Goal: Task Accomplishment & Management: Manage account settings

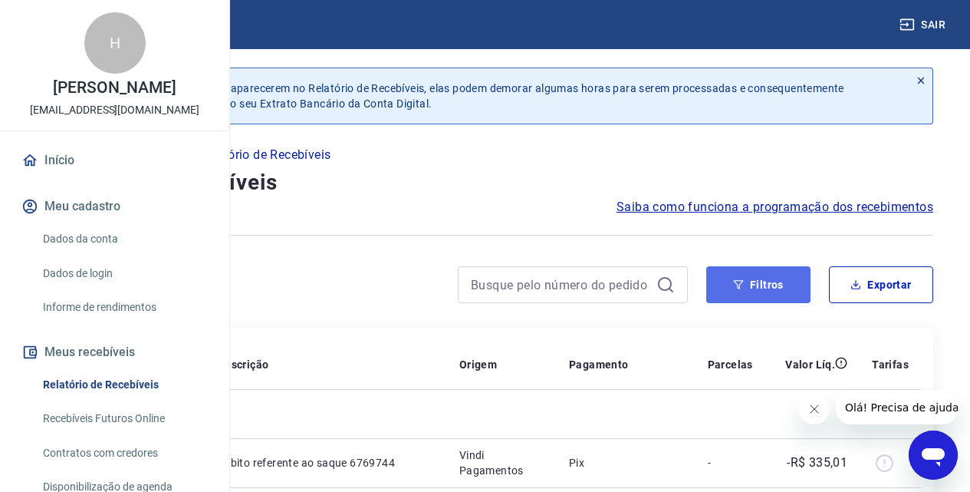
click at [726, 279] on button "Filtros" at bounding box center [759, 284] width 104 height 37
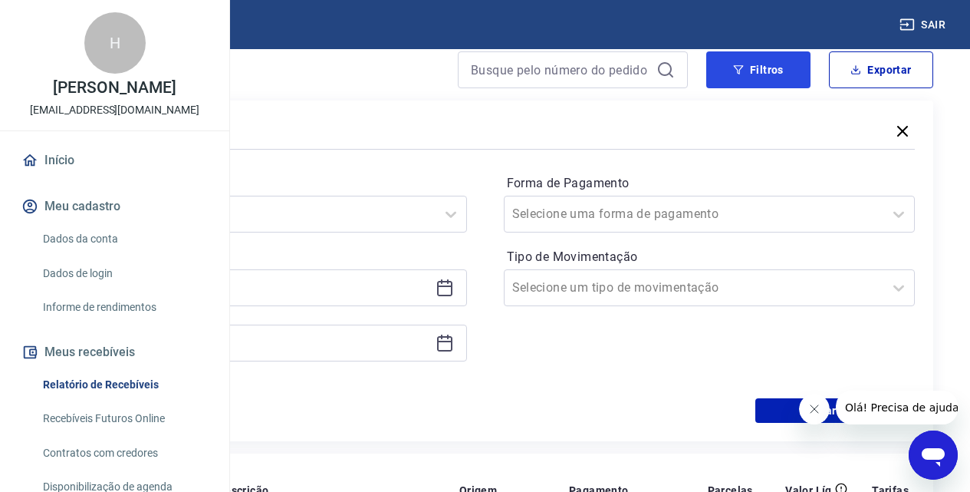
scroll to position [230, 0]
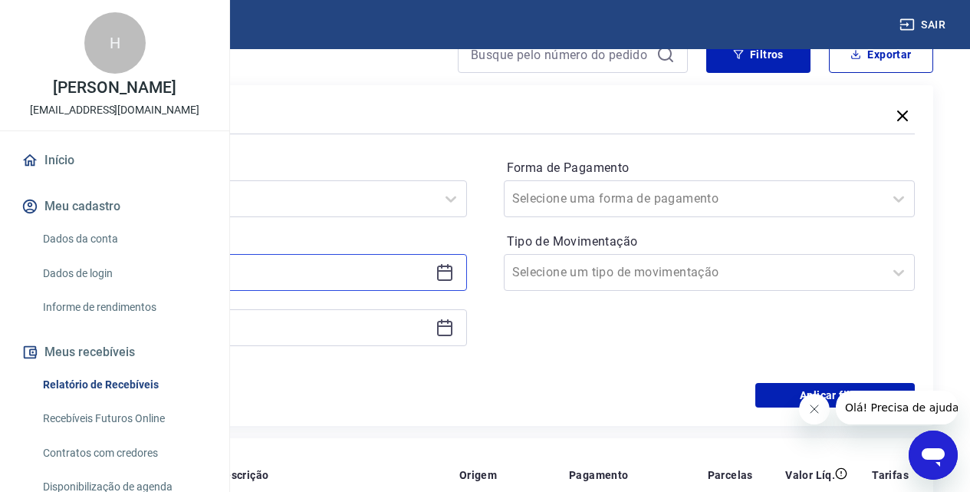
click at [338, 278] on input at bounding box center [248, 272] width 361 height 23
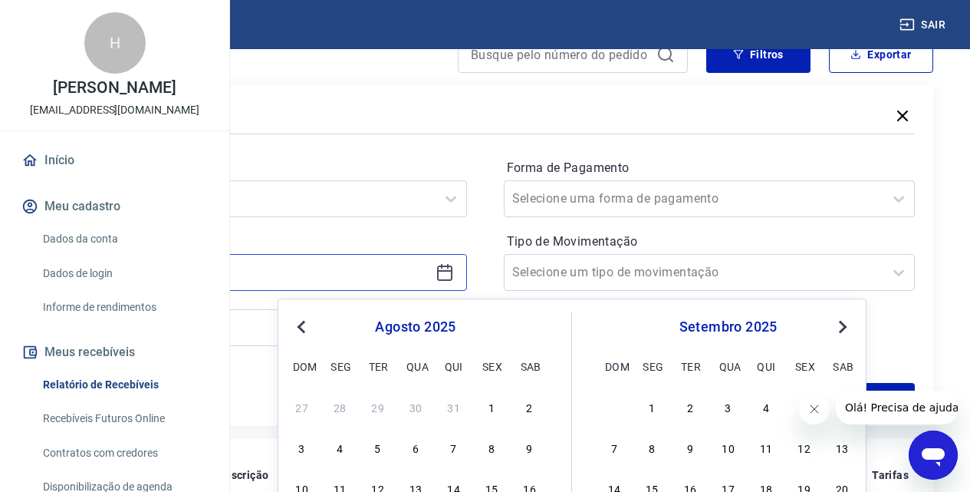
scroll to position [307, 0]
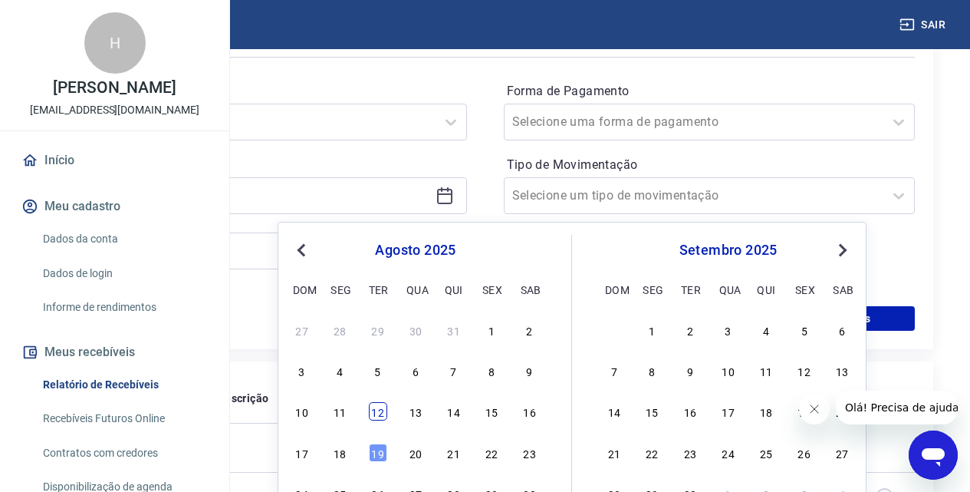
click at [379, 407] on div "12" at bounding box center [378, 411] width 18 height 18
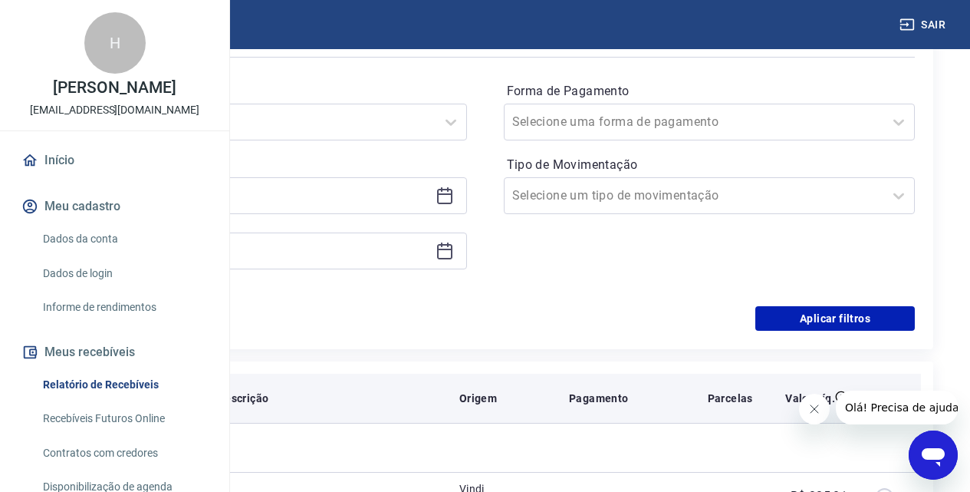
type input "[DATE]"
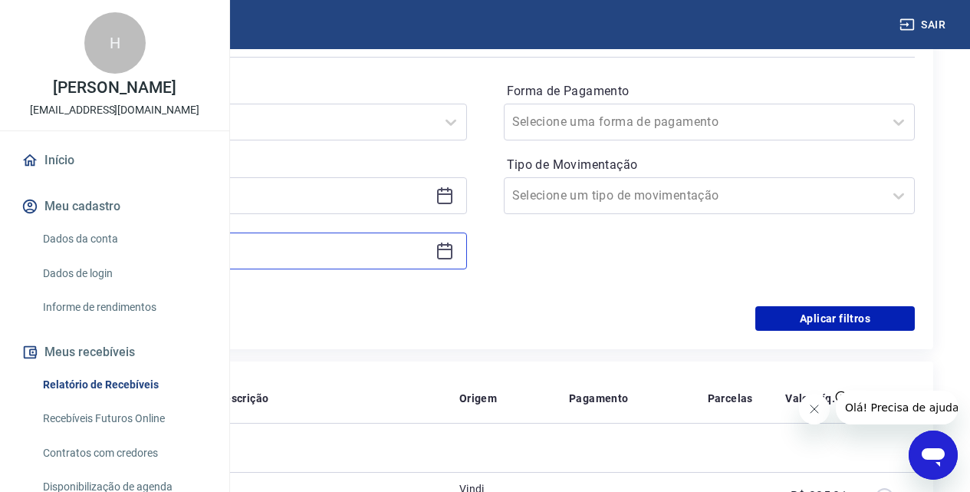
click at [321, 255] on input at bounding box center [248, 250] width 361 height 23
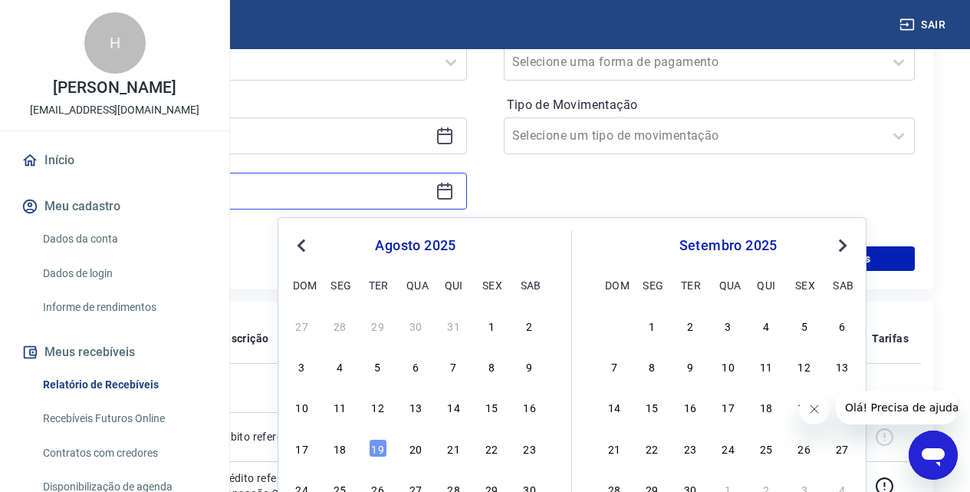
scroll to position [384, 0]
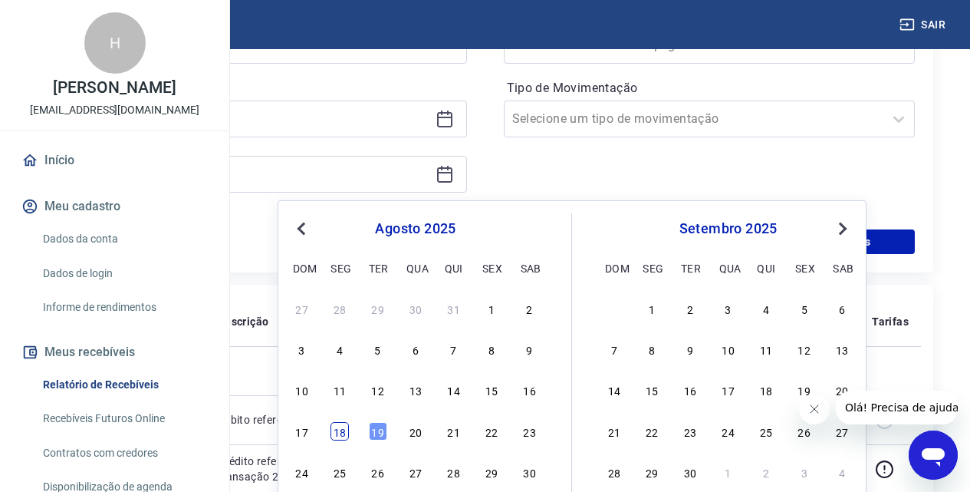
click at [343, 437] on div "18" at bounding box center [340, 431] width 18 height 18
type input "[DATE]"
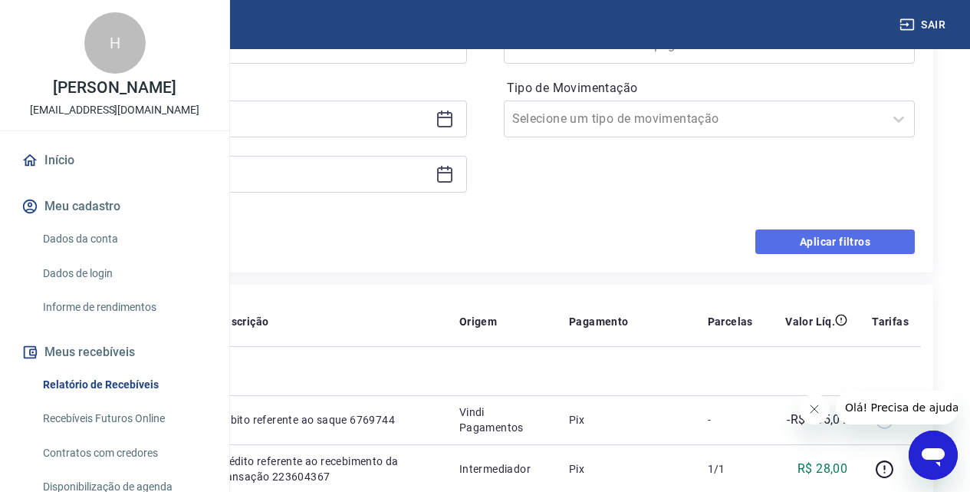
click at [777, 249] on button "Aplicar filtros" at bounding box center [836, 241] width 160 height 25
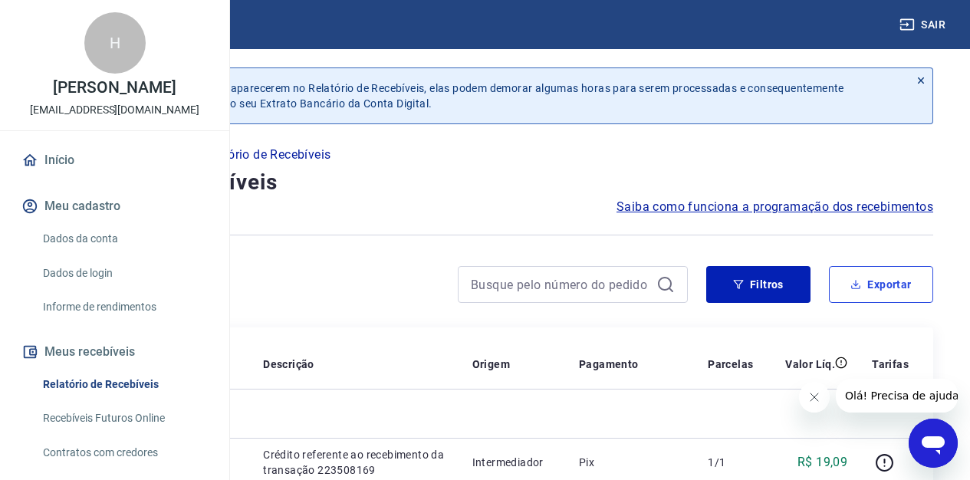
click at [848, 281] on button "Exportar" at bounding box center [881, 284] width 104 height 37
type input "[DATE]"
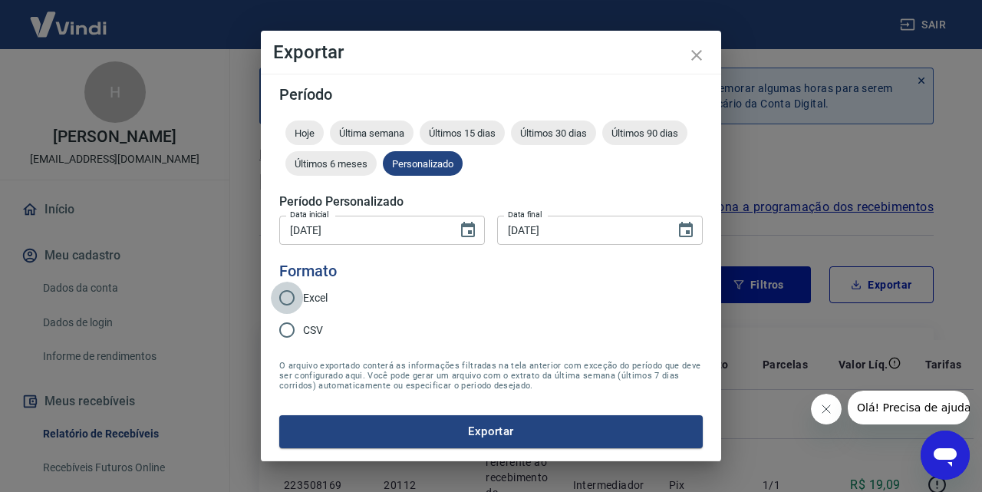
click at [284, 297] on input "Excel" at bounding box center [287, 298] width 32 height 32
radio input "true"
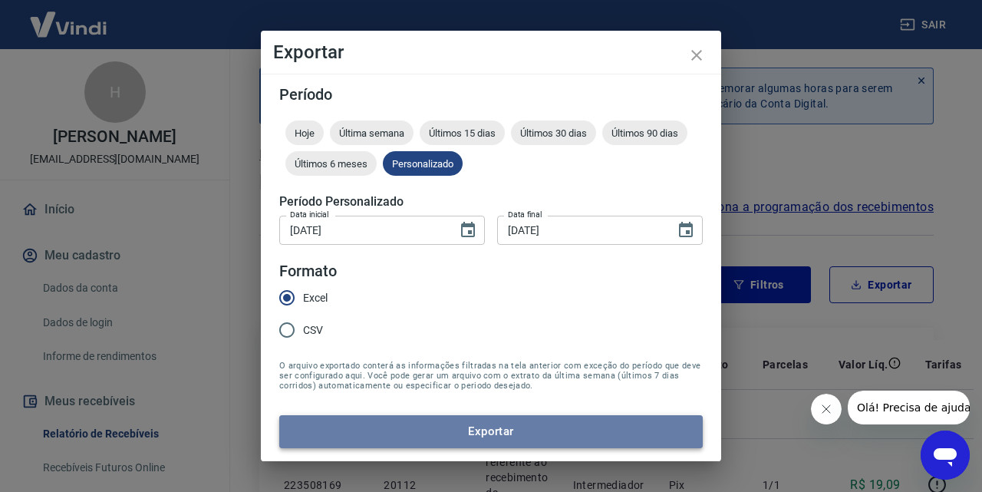
click at [518, 427] on button "Exportar" at bounding box center [490, 431] width 423 height 32
